Goal: Task Accomplishment & Management: Manage account settings

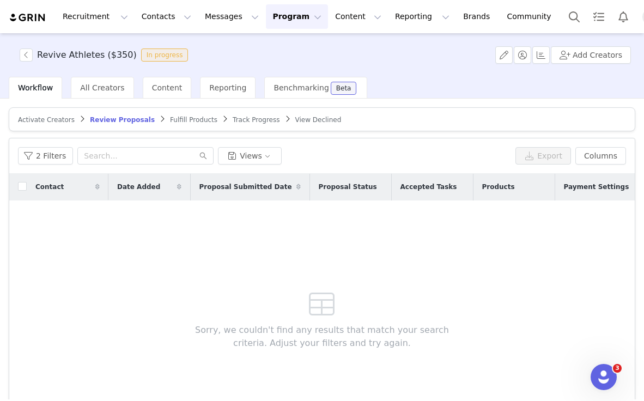
click at [114, 120] on span "Review Proposals" at bounding box center [122, 120] width 65 height 8
click at [28, 56] on button "button" at bounding box center [26, 54] width 13 height 13
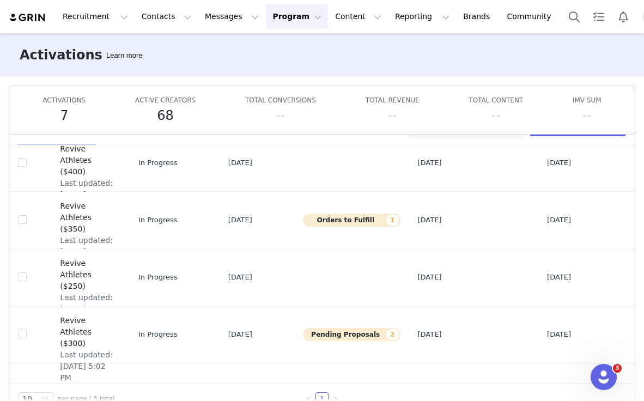
scroll to position [41, 0]
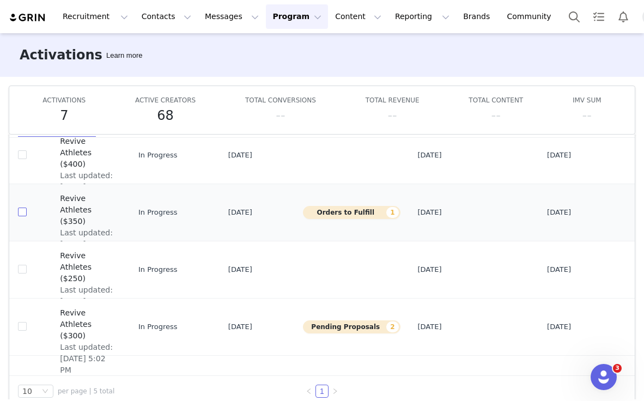
click at [21, 215] on input "checkbox" at bounding box center [22, 211] width 9 height 9
checkbox input "true"
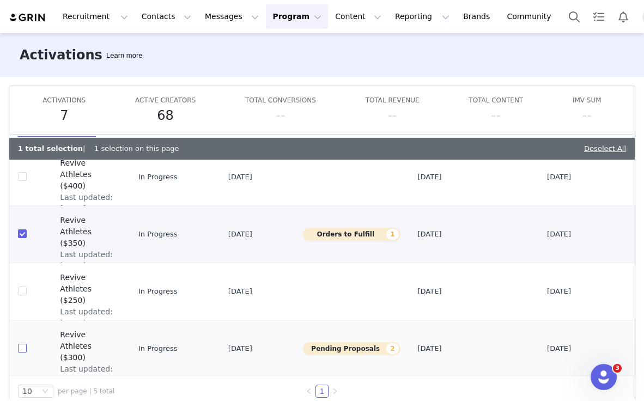
click at [21, 351] on input "checkbox" at bounding box center [22, 348] width 9 height 9
checkbox input "true"
click at [303, 349] on button "Pending Proposals 2" at bounding box center [351, 348] width 97 height 13
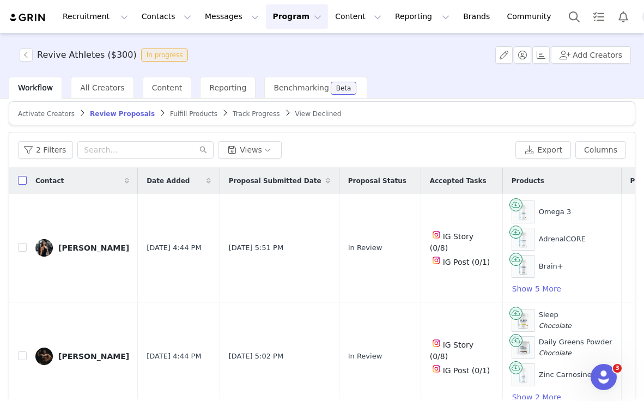
click at [23, 181] on input "checkbox" at bounding box center [22, 180] width 9 height 9
checkbox input "true"
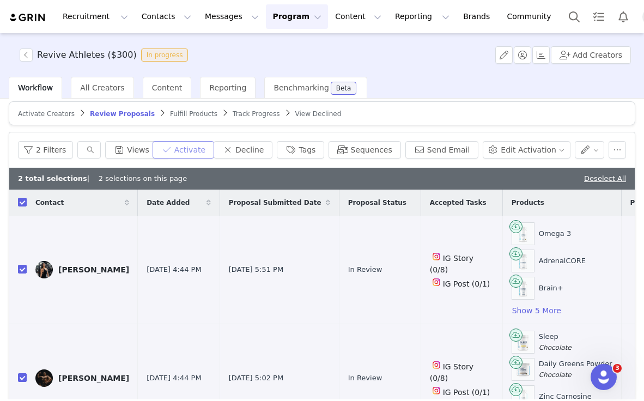
click at [214, 146] on button "Activate" at bounding box center [183, 149] width 62 height 17
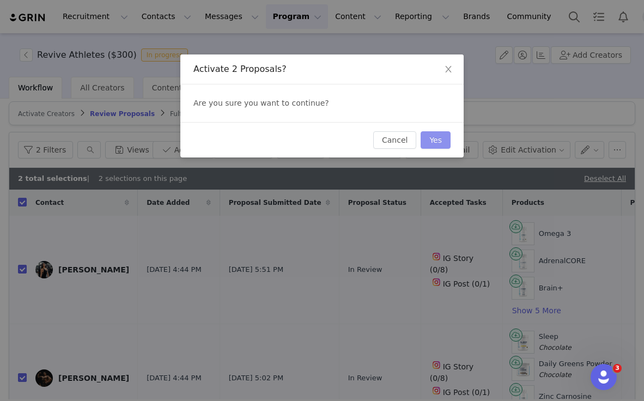
click at [427, 137] on button "Yes" at bounding box center [435, 139] width 30 height 17
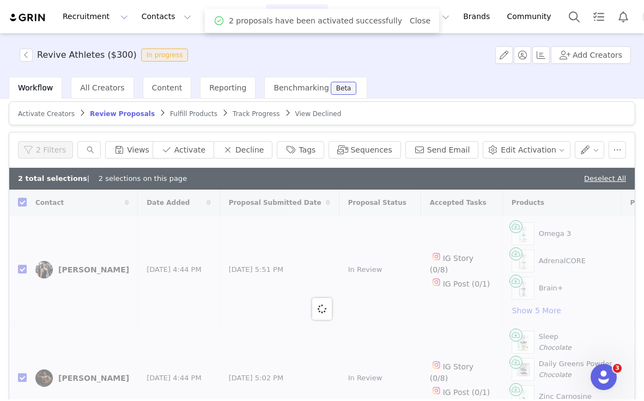
checkbox input "false"
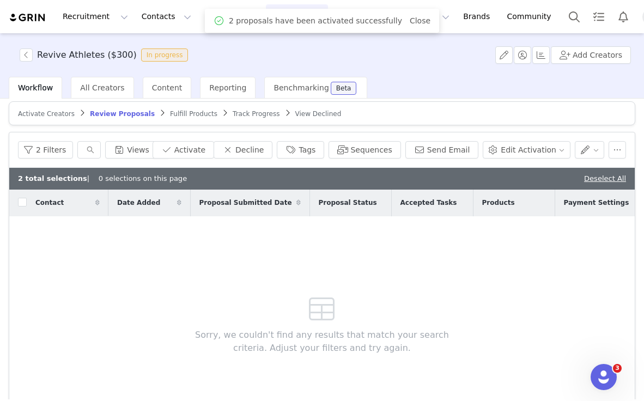
click at [170, 114] on span "Fulfill Products" at bounding box center [193, 114] width 47 height 8
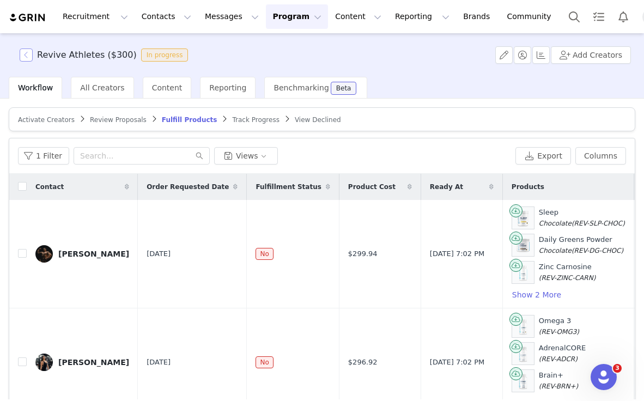
click at [21, 51] on button "button" at bounding box center [26, 54] width 13 height 13
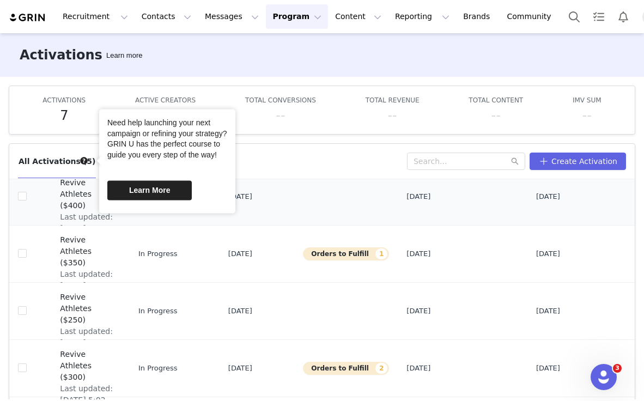
scroll to position [95, 0]
